Goal: Entertainment & Leisure: Consume media (video, audio)

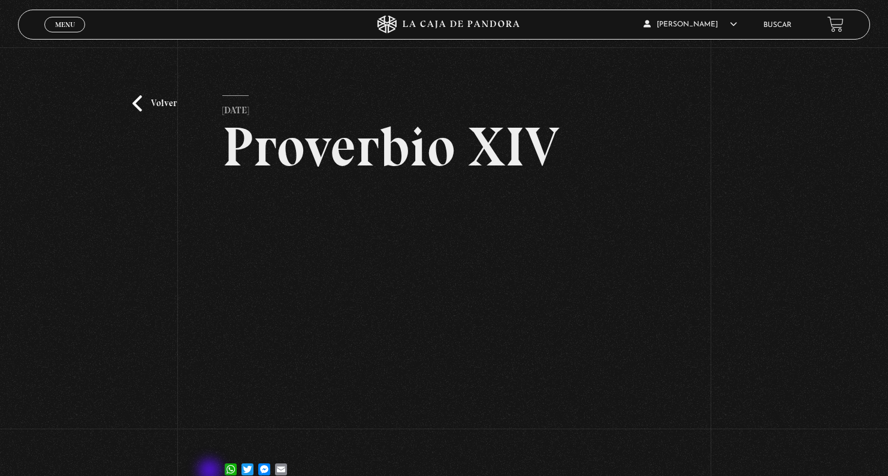
scroll to position [57, 0]
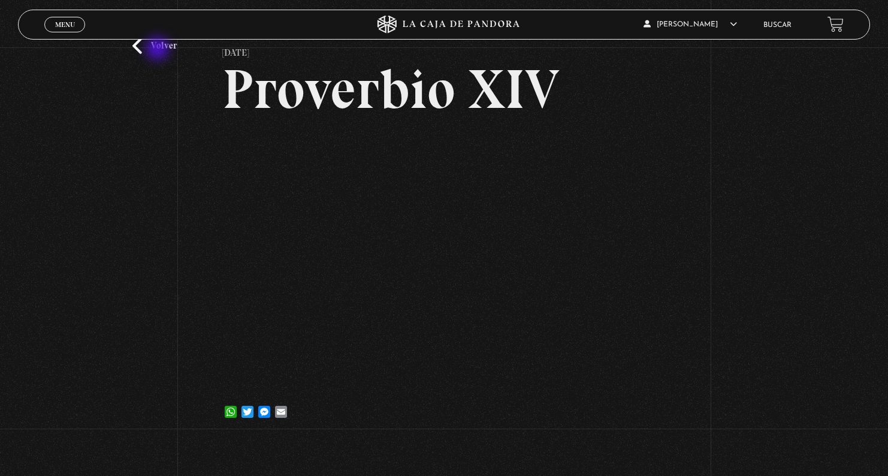
click at [159, 50] on link "Volver" at bounding box center [154, 46] width 44 height 16
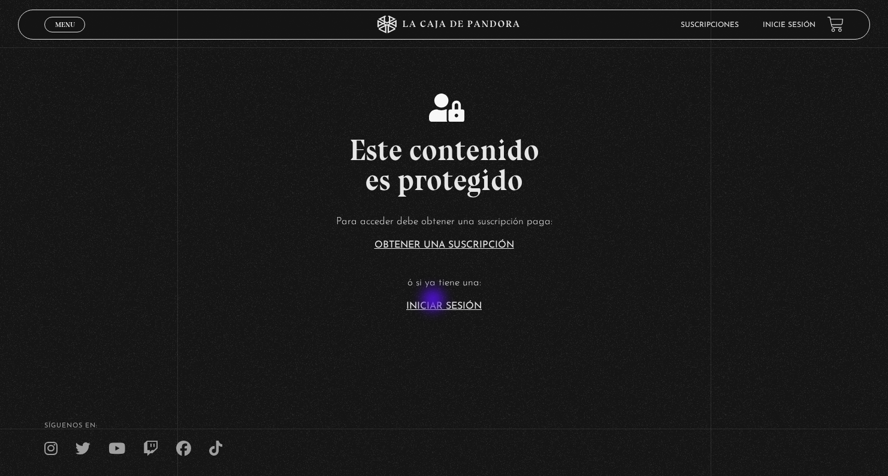
click at [434, 301] on link "Iniciar Sesión" at bounding box center [443, 306] width 75 height 10
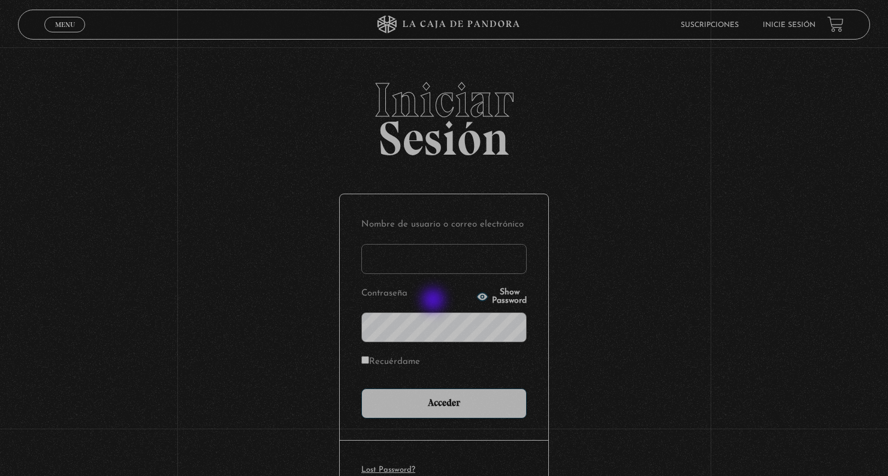
type input "gwenp2582@gmail.com"
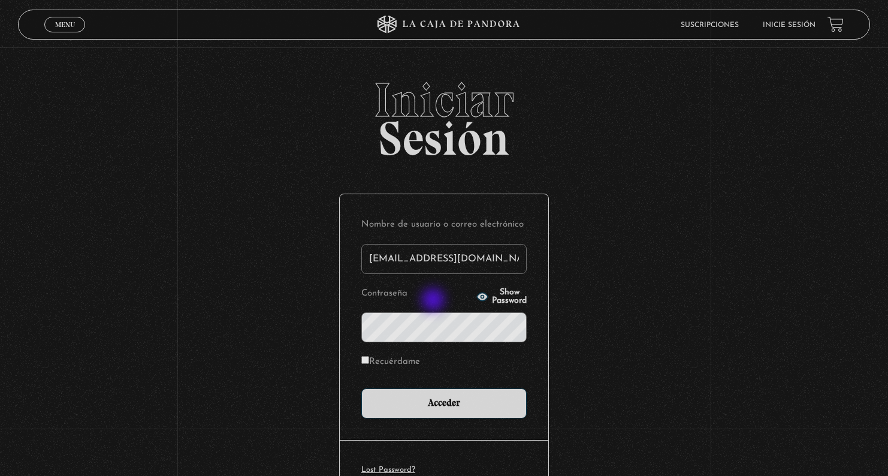
click at [448, 402] on input "Acceder" at bounding box center [443, 403] width 165 height 30
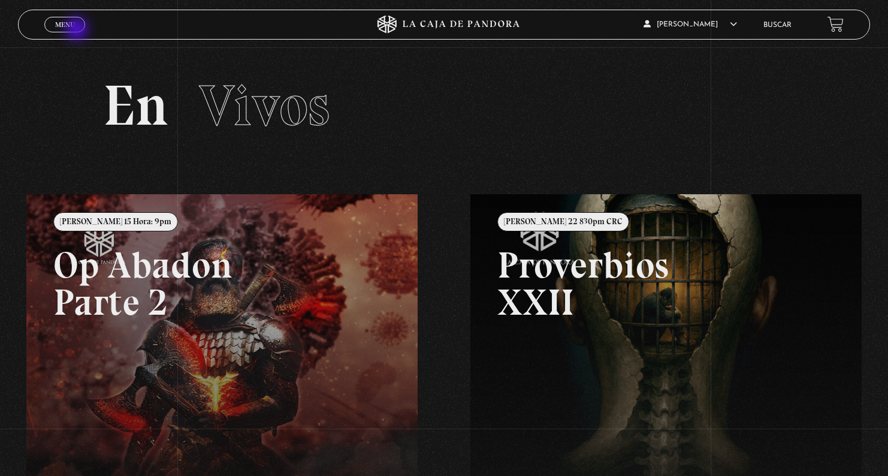
click at [77, 30] on link "Menu Cerrar" at bounding box center [64, 25] width 41 height 16
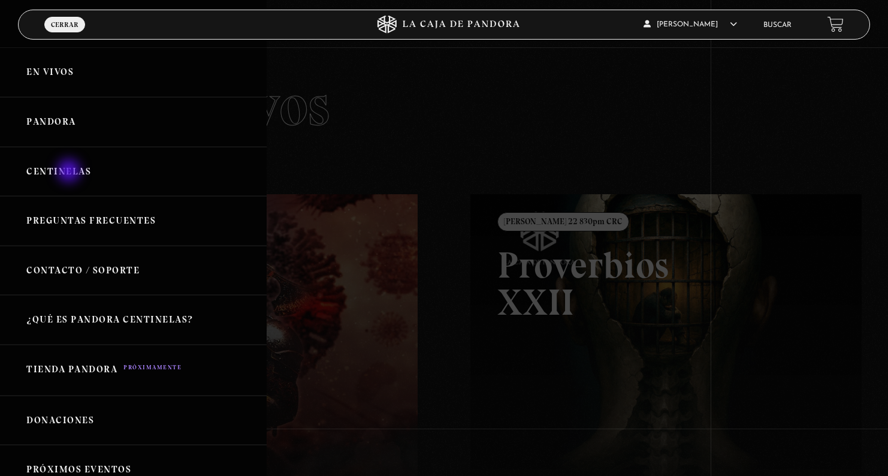
click at [70, 172] on link "Centinelas" at bounding box center [133, 172] width 267 height 50
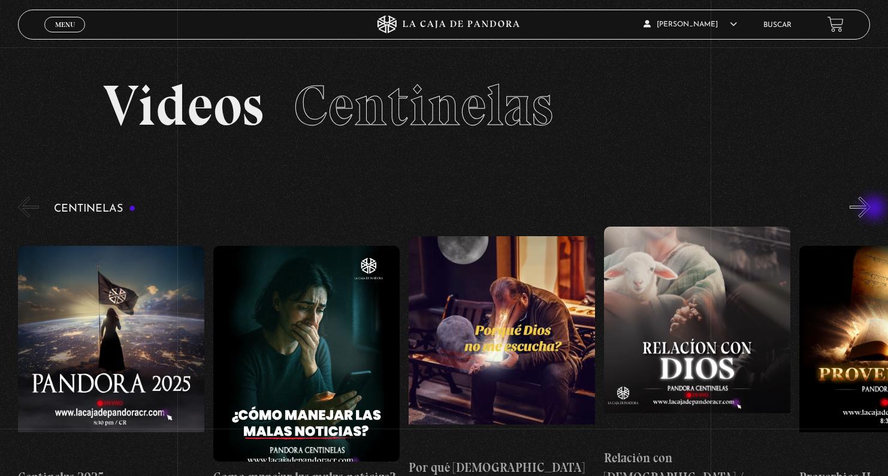
click at [870, 209] on button "»" at bounding box center [859, 206] width 21 height 21
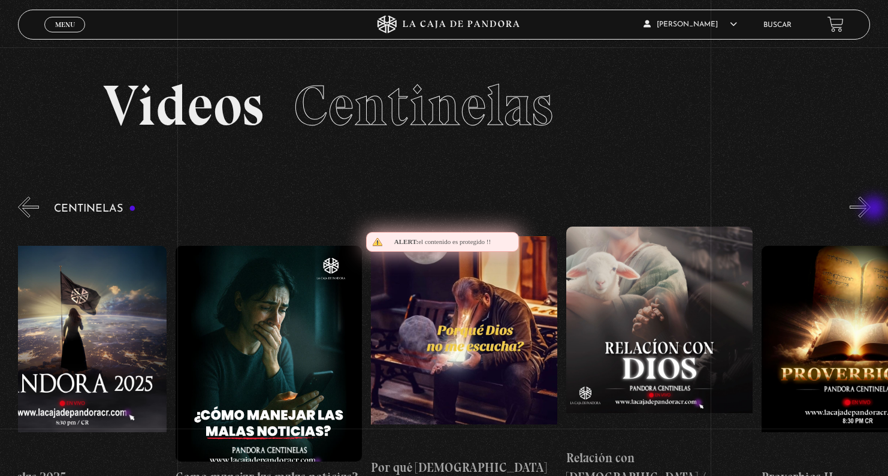
click at [870, 209] on button "»" at bounding box center [859, 206] width 21 height 21
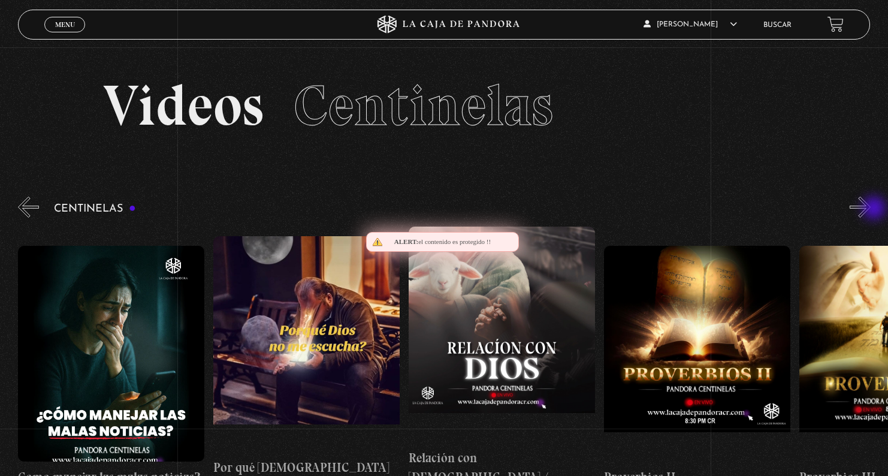
click at [870, 209] on button "»" at bounding box center [859, 206] width 21 height 21
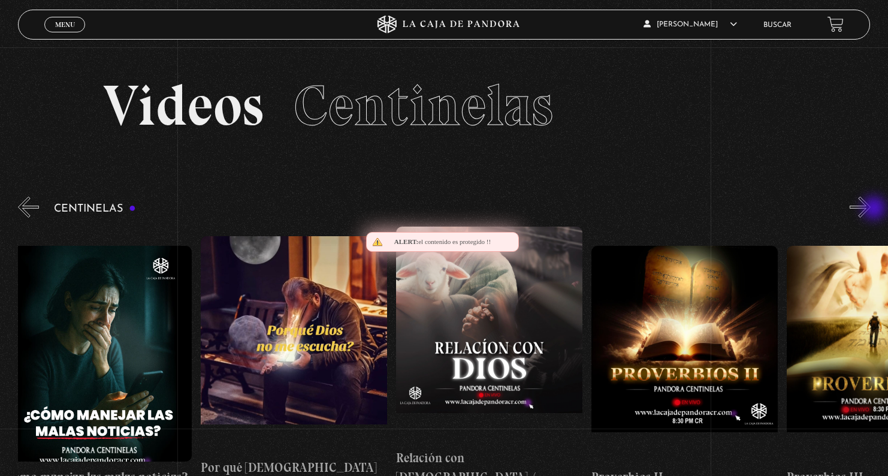
click at [870, 209] on button "»" at bounding box center [859, 206] width 21 height 21
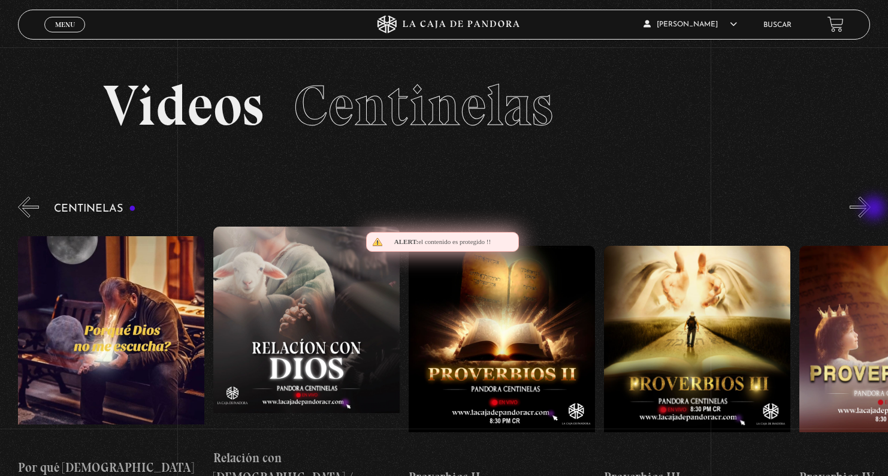
click at [870, 209] on button "»" at bounding box center [859, 206] width 21 height 21
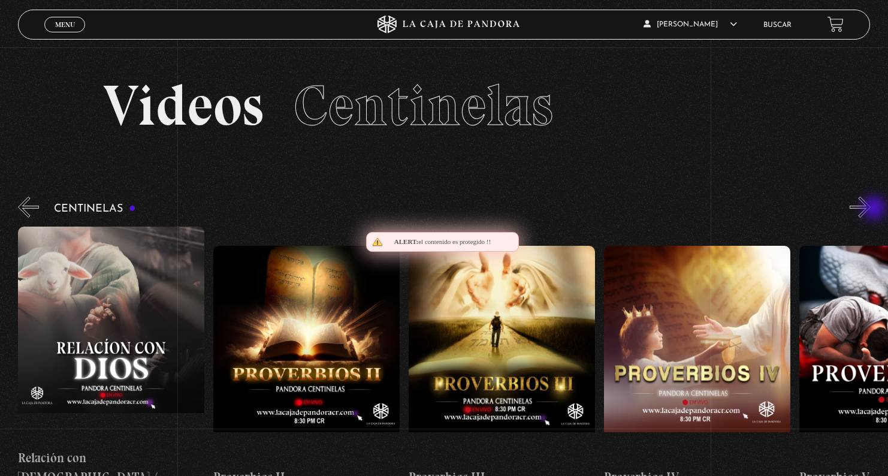
click at [870, 209] on button "»" at bounding box center [859, 206] width 21 height 21
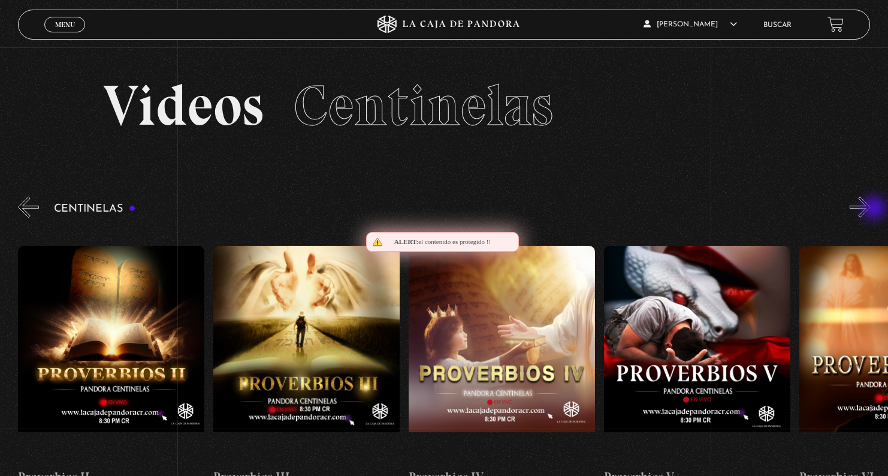
click at [870, 209] on button "»" at bounding box center [859, 206] width 21 height 21
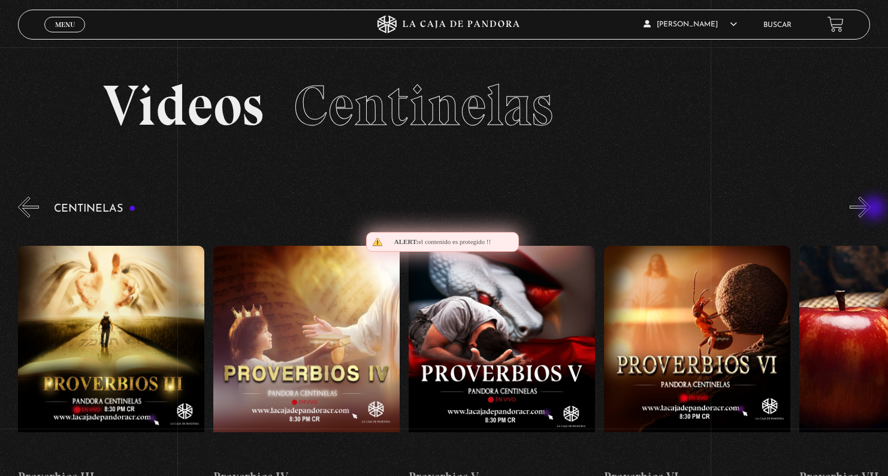
click at [870, 209] on button "»" at bounding box center [859, 206] width 21 height 21
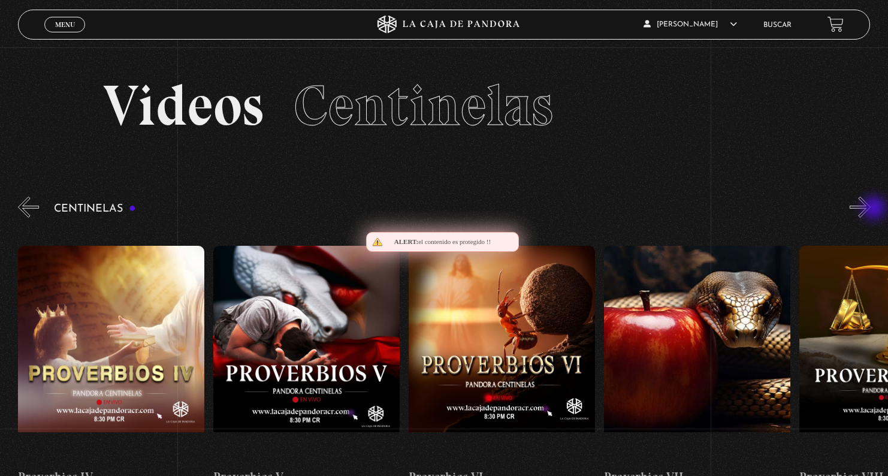
click at [870, 209] on button "»" at bounding box center [859, 206] width 21 height 21
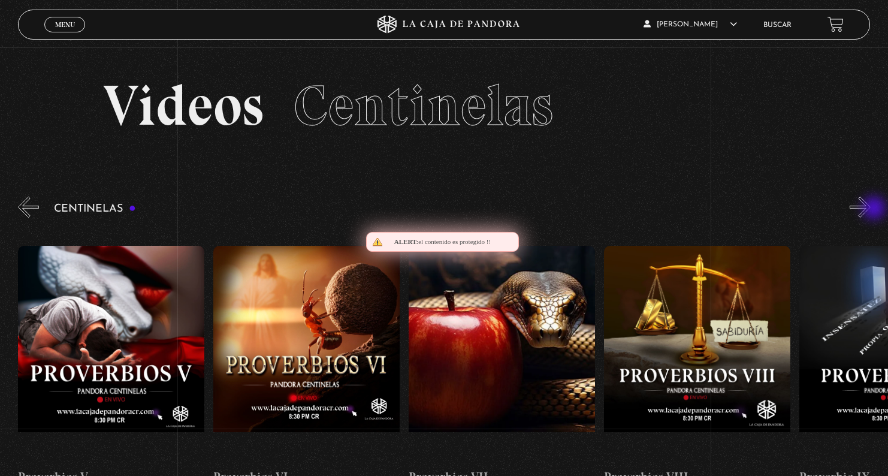
click at [870, 209] on button "»" at bounding box center [859, 206] width 21 height 21
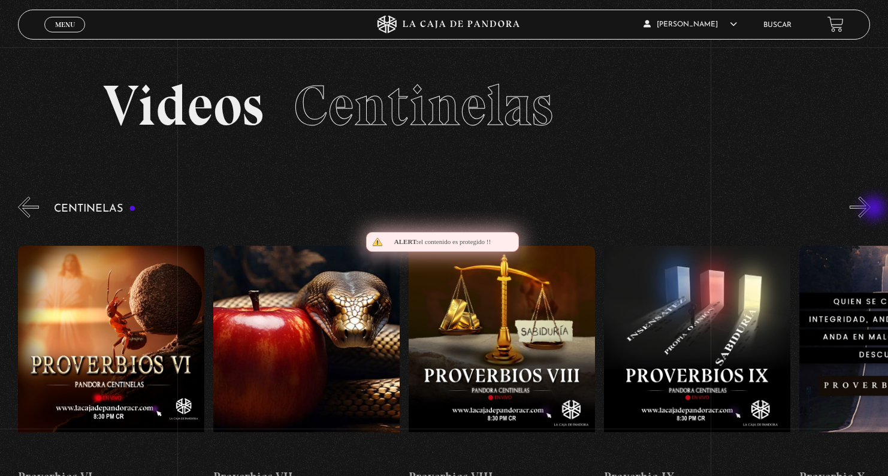
click at [870, 209] on button "»" at bounding box center [859, 206] width 21 height 21
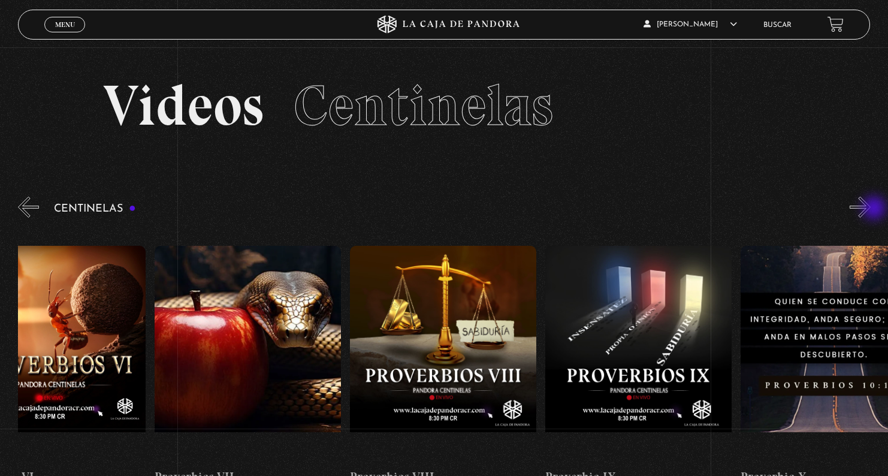
click at [870, 209] on button "»" at bounding box center [859, 206] width 21 height 21
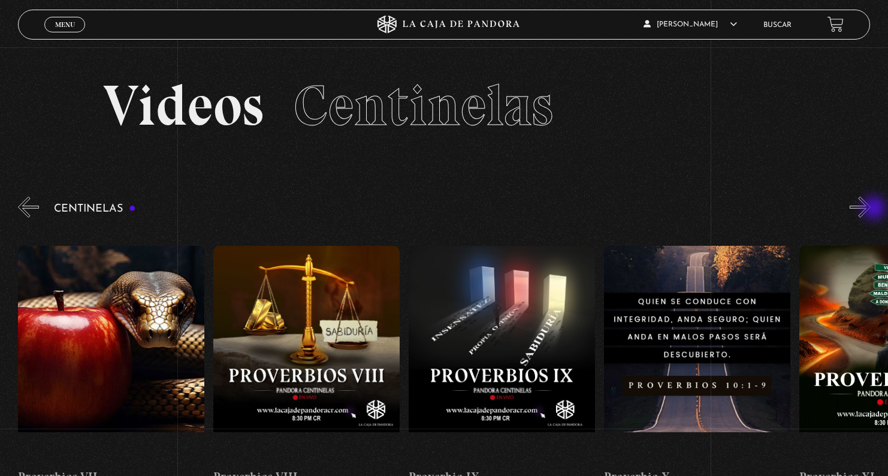
click at [870, 209] on button "»" at bounding box center [859, 206] width 21 height 21
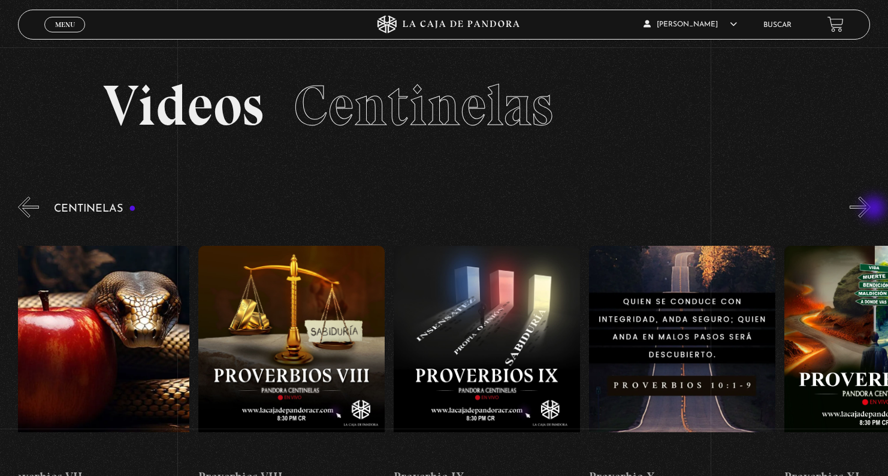
click at [870, 209] on button "»" at bounding box center [859, 206] width 21 height 21
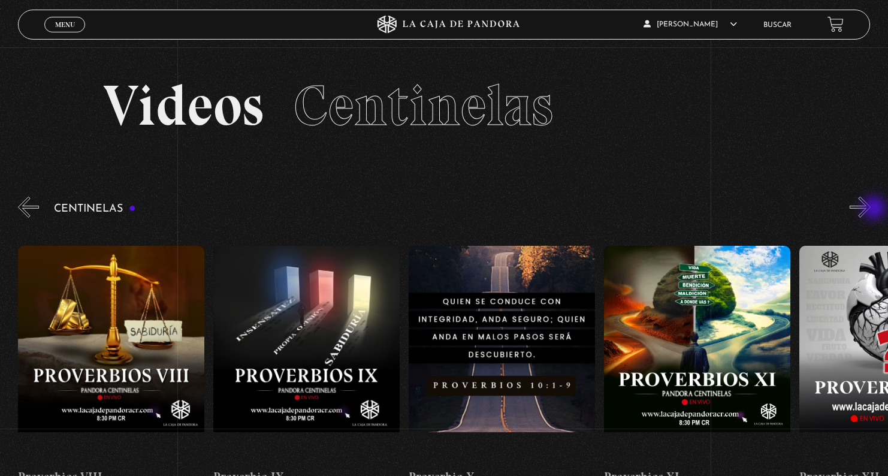
click at [870, 209] on button "»" at bounding box center [859, 206] width 21 height 21
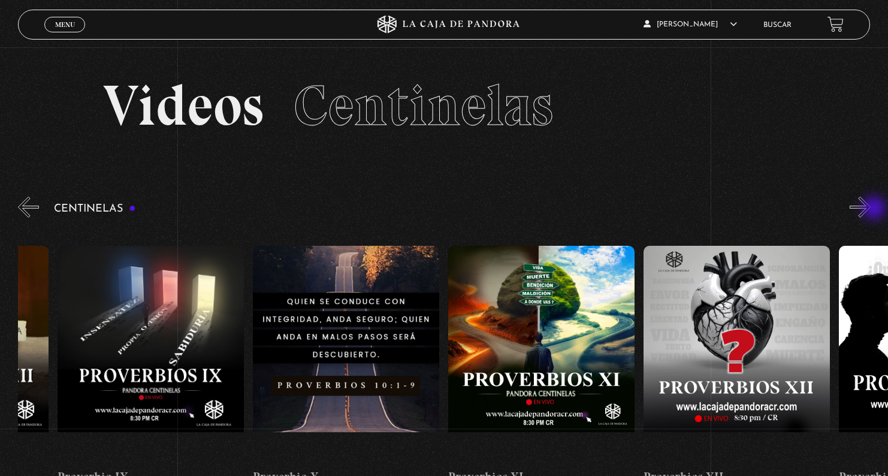
click at [870, 209] on button "»" at bounding box center [859, 206] width 21 height 21
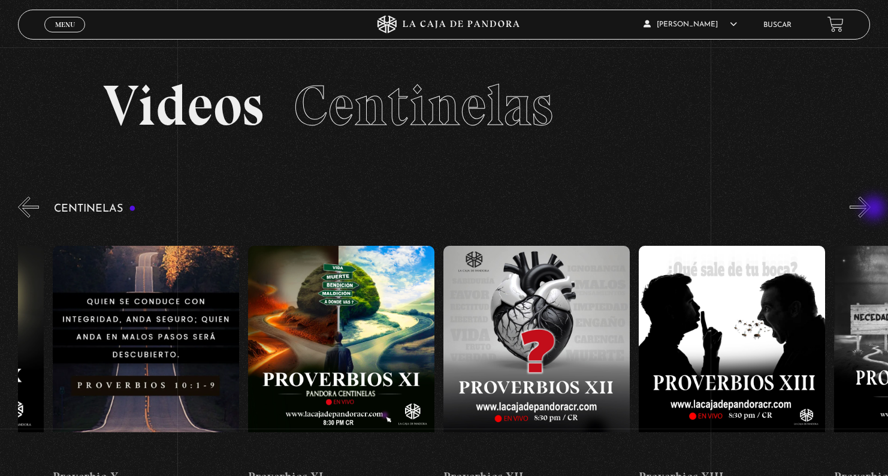
click at [870, 209] on button "»" at bounding box center [859, 206] width 21 height 21
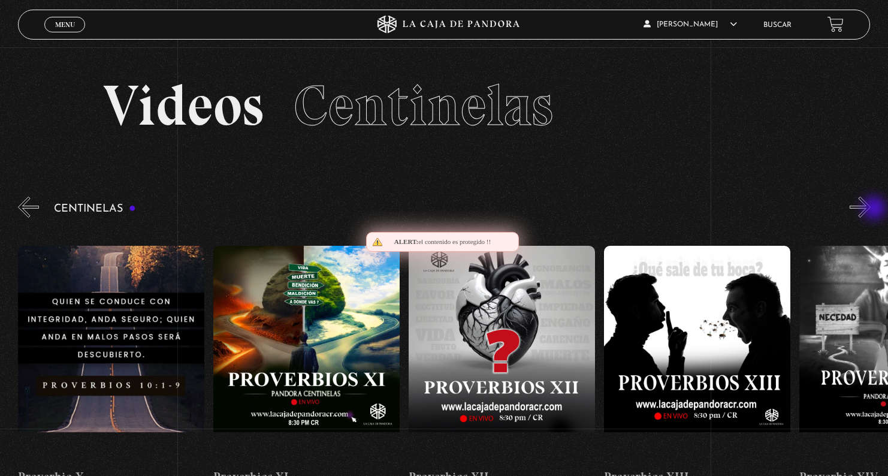
click at [870, 209] on button "»" at bounding box center [859, 206] width 21 height 21
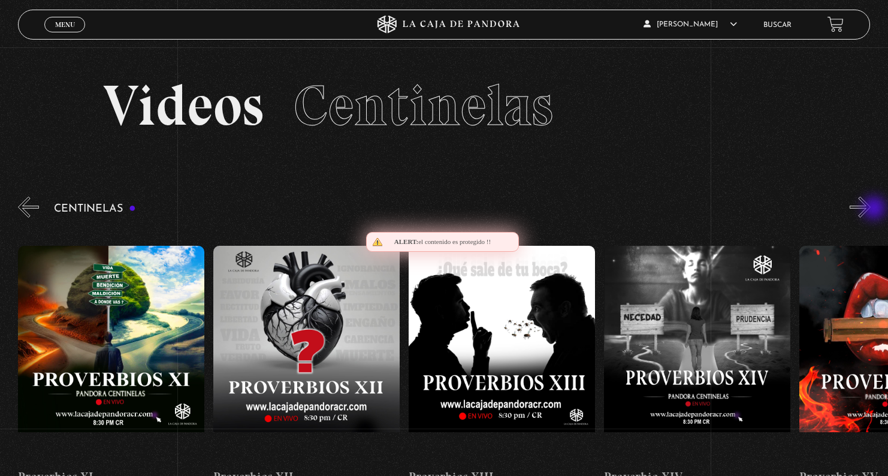
click at [870, 209] on button "»" at bounding box center [859, 206] width 21 height 21
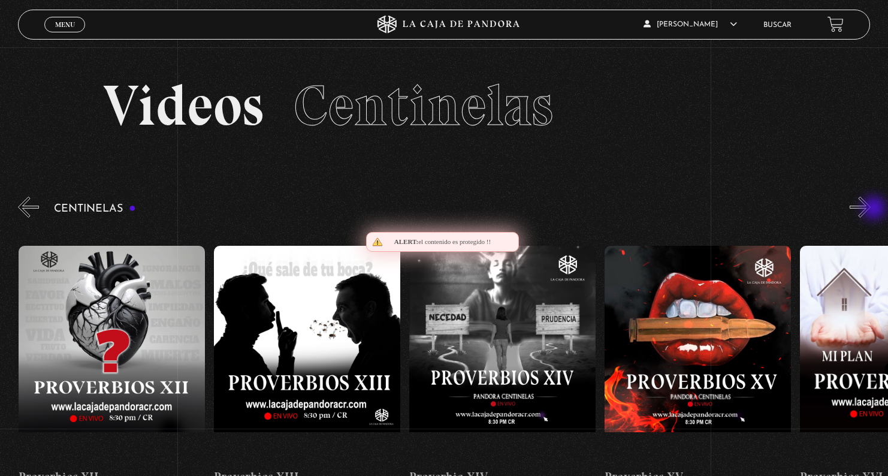
scroll to position [0, 2734]
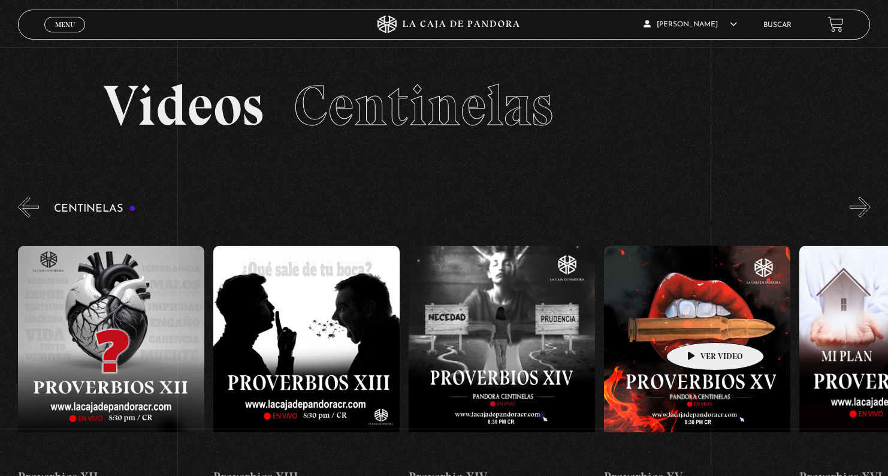
click at [696, 324] on figure at bounding box center [697, 354] width 186 height 216
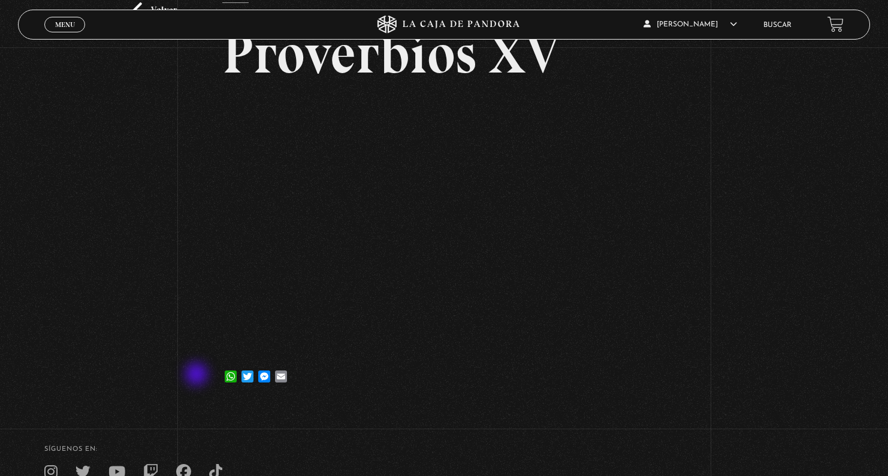
scroll to position [96, 0]
